Goal: Task Accomplishment & Management: Use online tool/utility

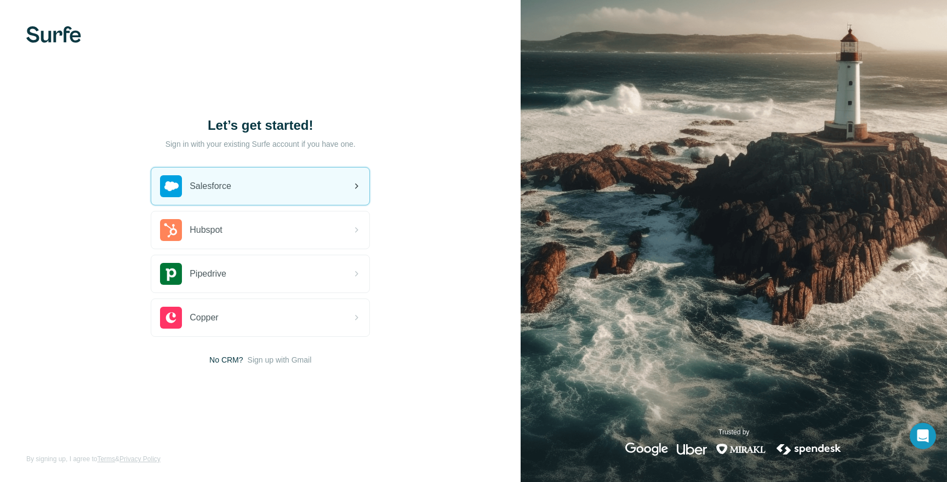
click at [254, 193] on div "Salesforce" at bounding box center [260, 186] width 218 height 37
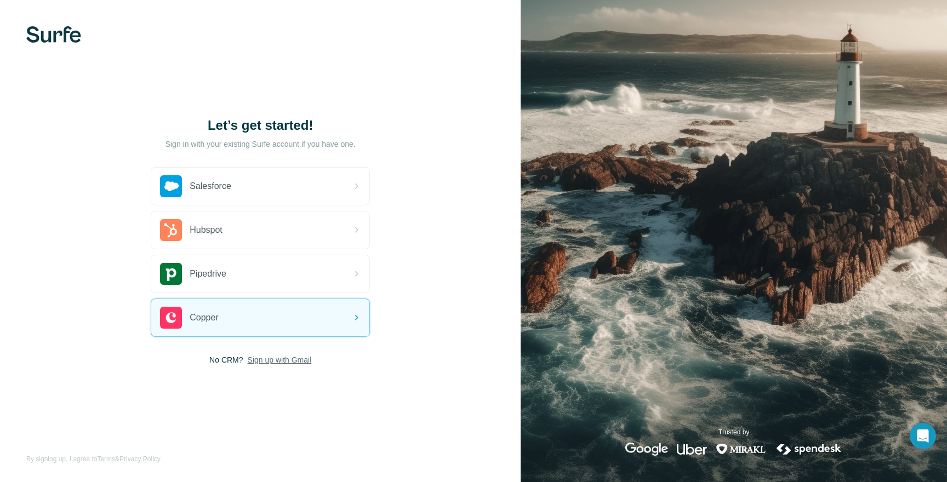
click at [280, 361] on span "Sign up with Gmail" at bounding box center [280, 359] width 64 height 11
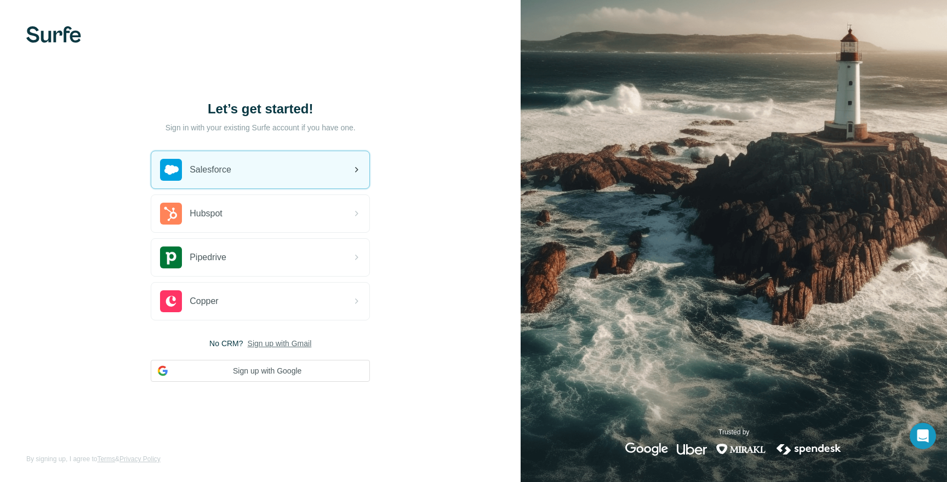
click at [243, 175] on div "Salesforce" at bounding box center [260, 169] width 218 height 37
